Goal: Transaction & Acquisition: Purchase product/service

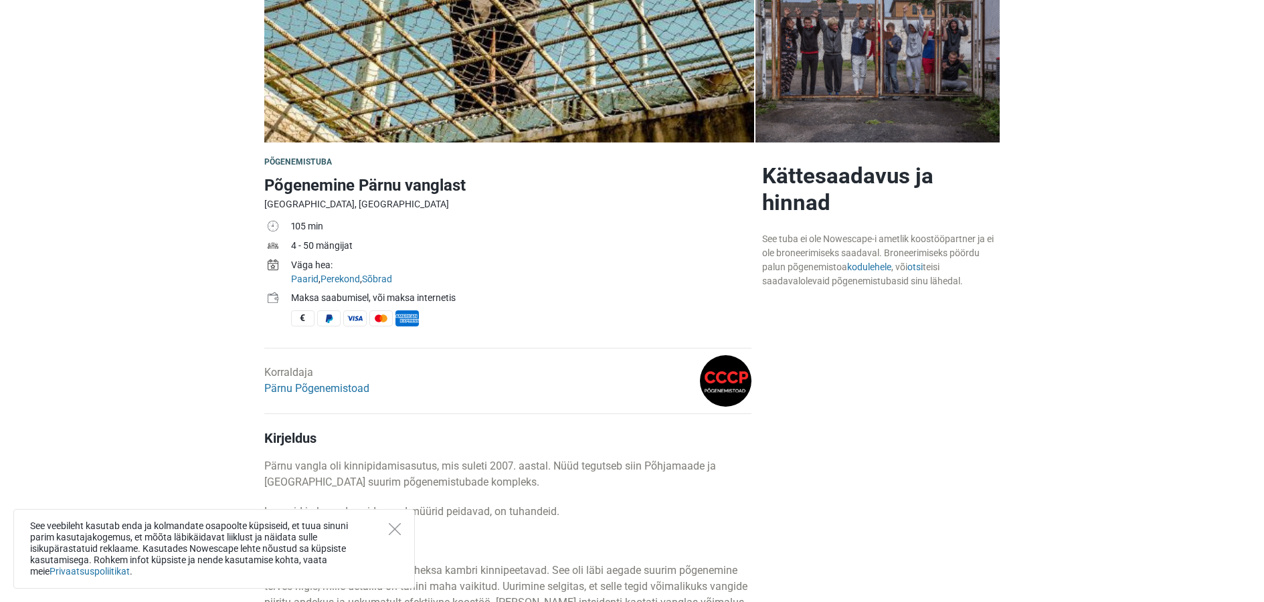
scroll to position [268, 0]
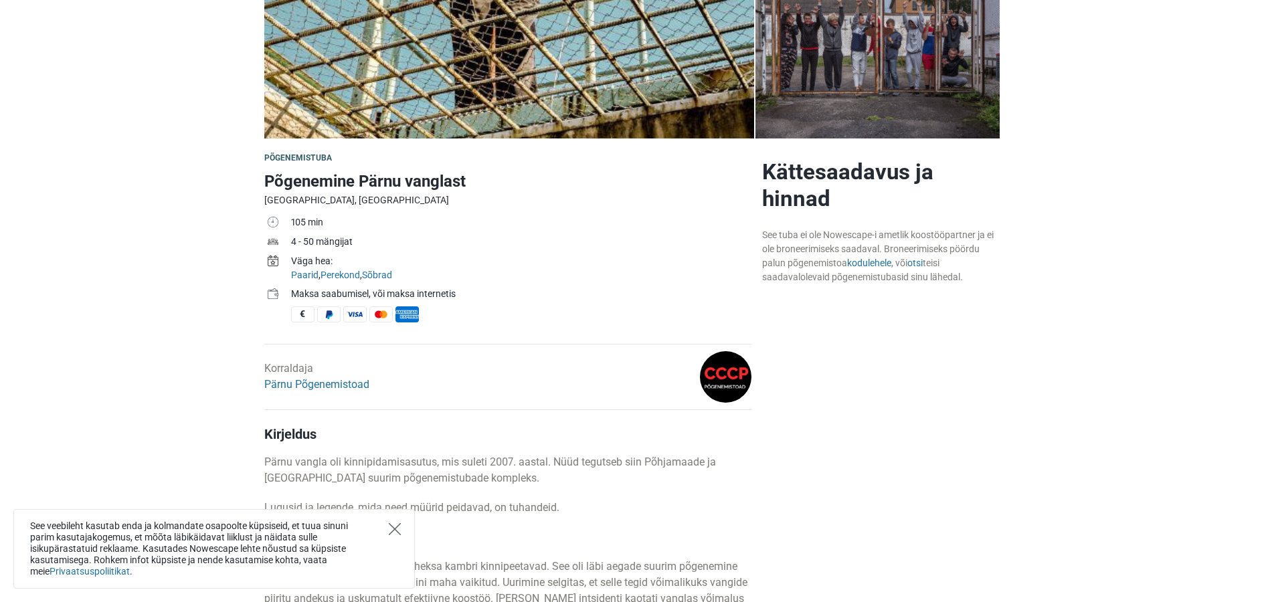
click at [396, 528] on icon "Close" at bounding box center [395, 529] width 12 height 12
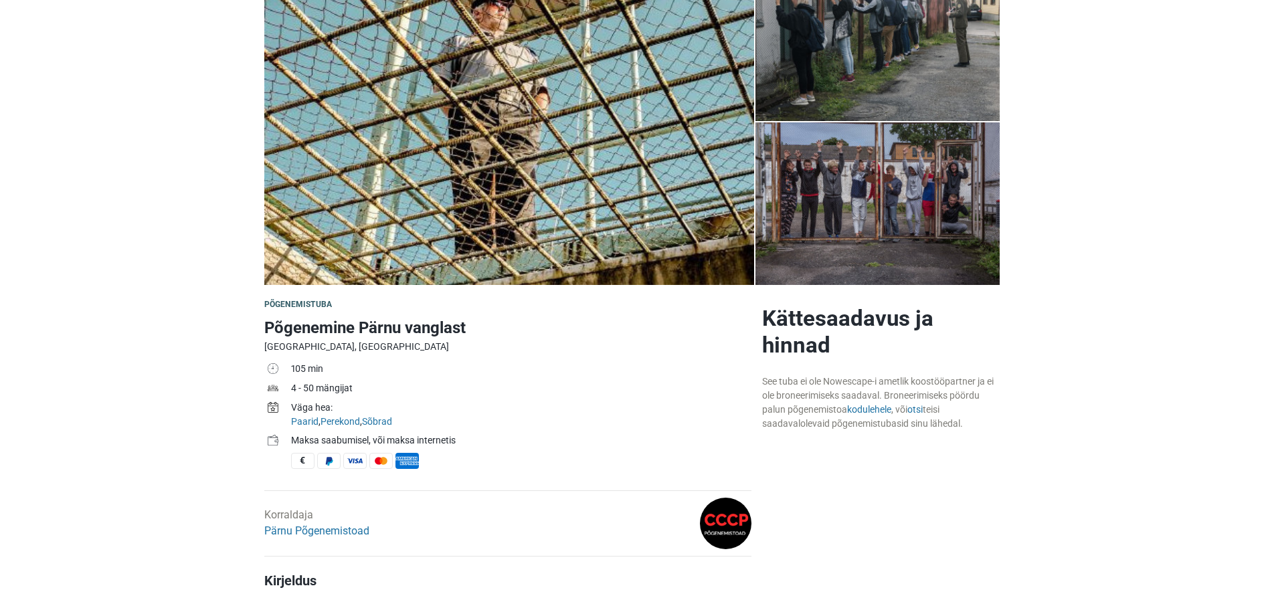
scroll to position [0, 0]
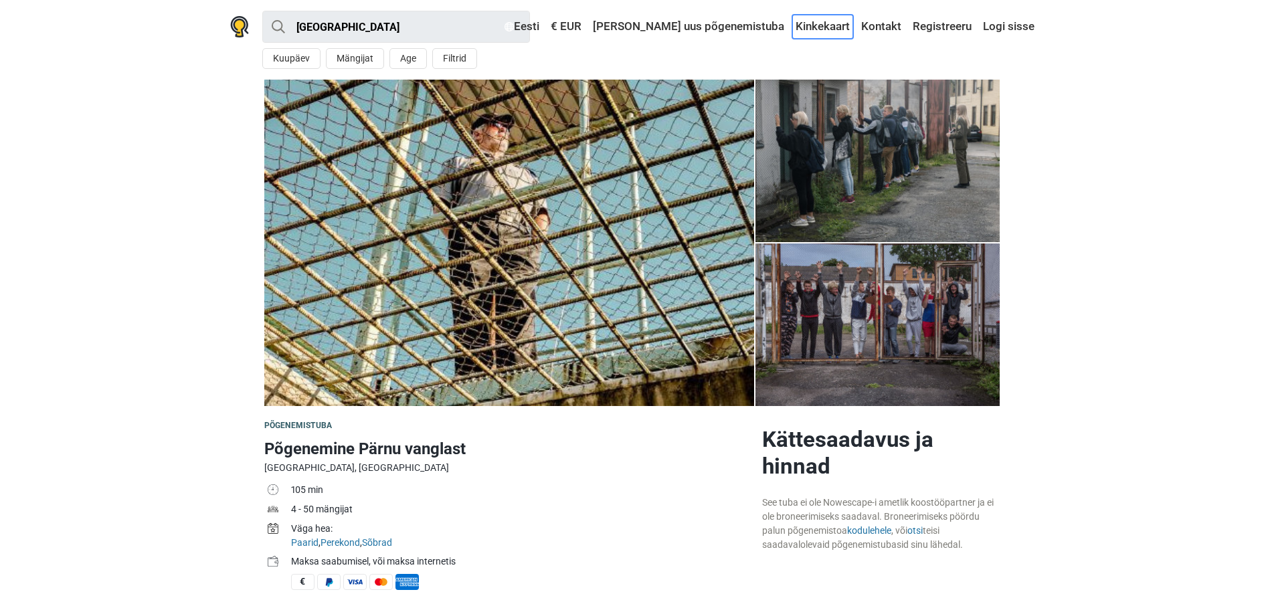
click at [824, 23] on link "Kinkekaart" at bounding box center [823, 27] width 61 height 24
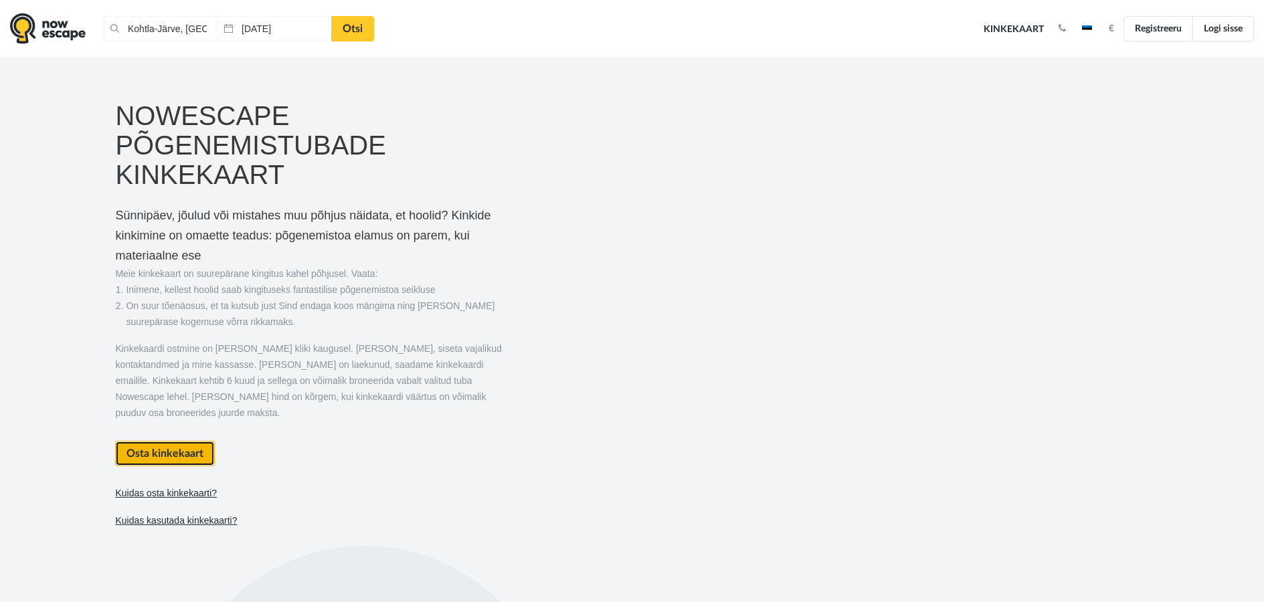
click at [176, 441] on link "Osta kinkekaart" at bounding box center [165, 453] width 100 height 25
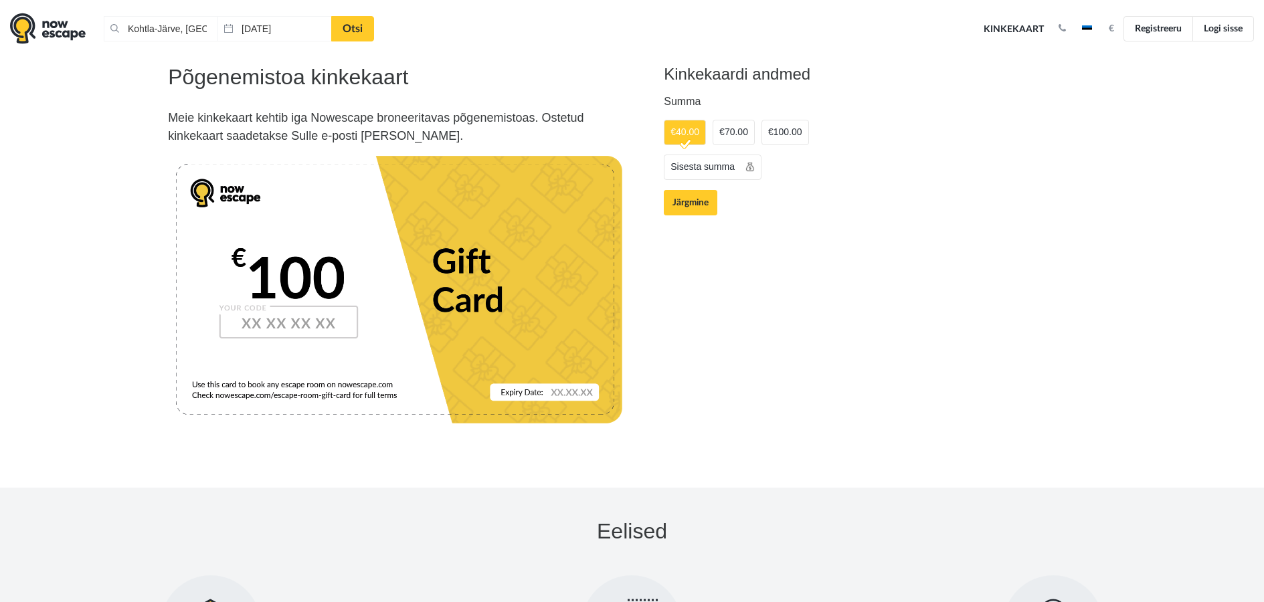
scroll to position [1556, 0]
click at [726, 155] on link "Sisesta summa" at bounding box center [713, 167] width 98 height 25
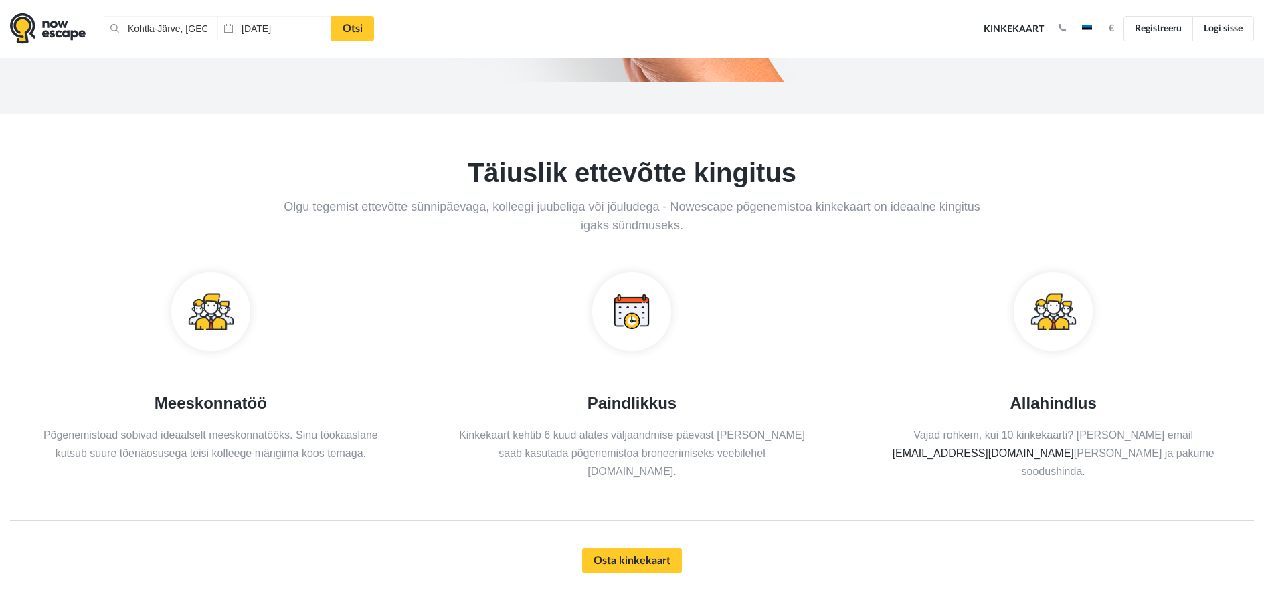
scroll to position [953, 0]
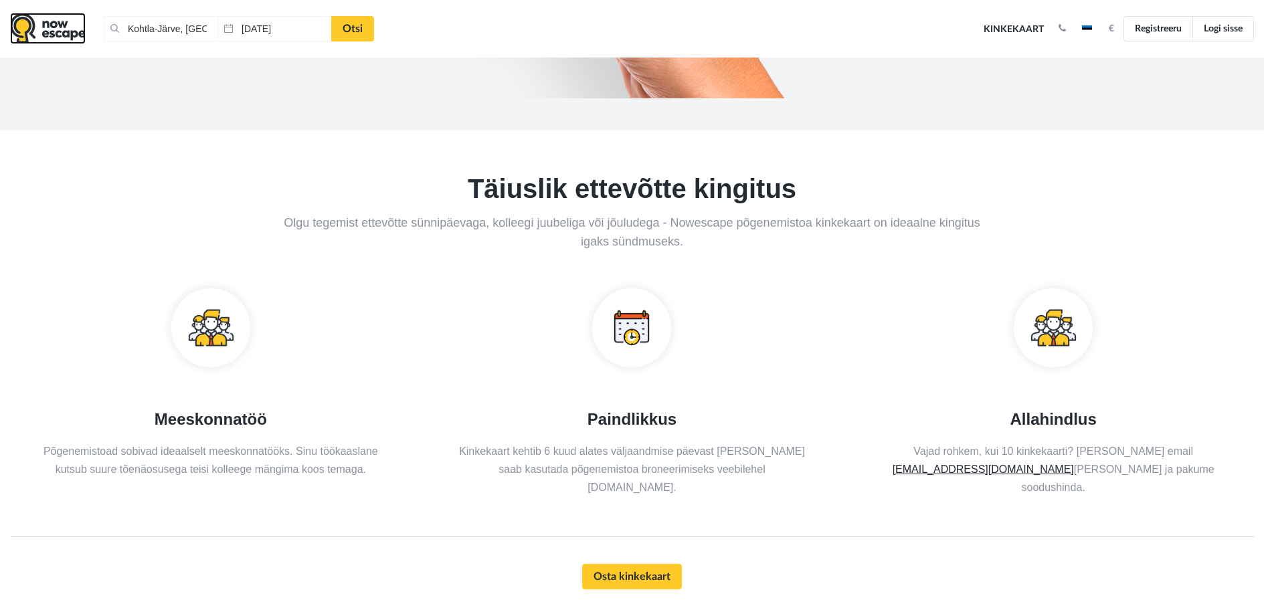
click at [44, 31] on img at bounding box center [48, 28] width 76 height 31
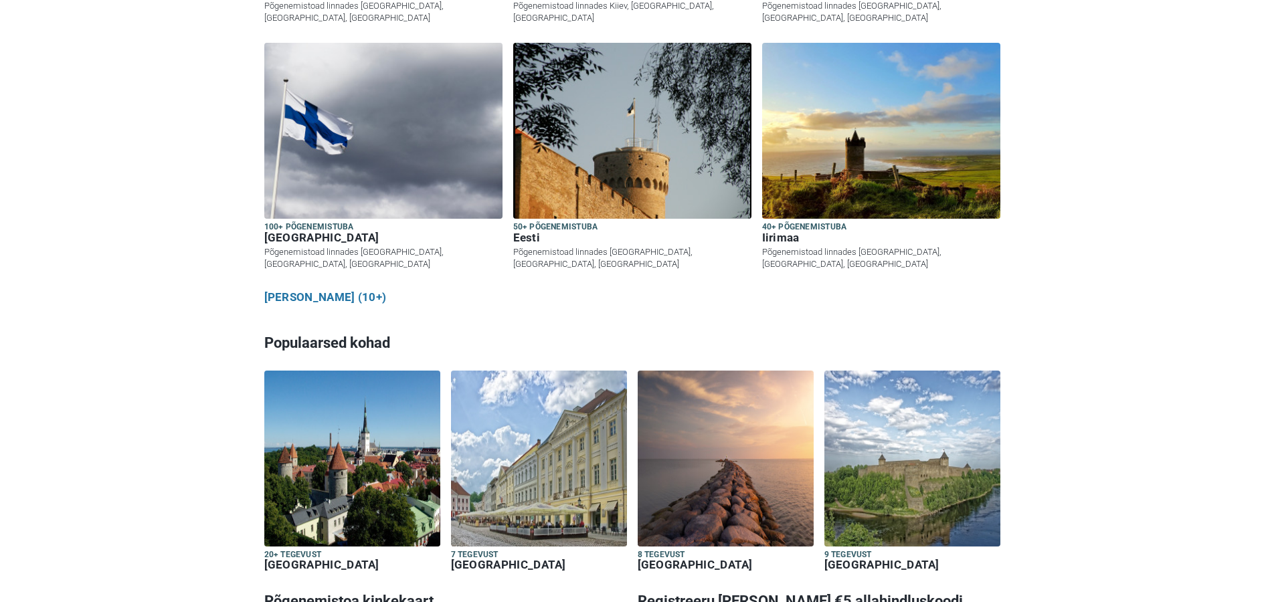
scroll to position [602, 0]
